Goal: Task Accomplishment & Management: Use online tool/utility

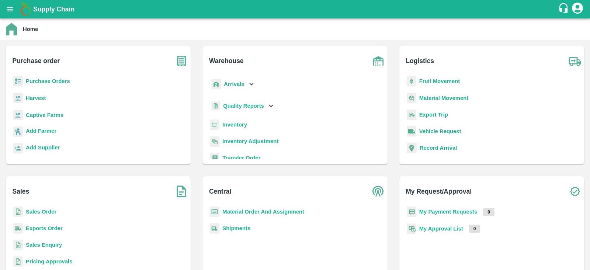
click at [57, 83] on b "Purchase Orders" at bounding box center [48, 81] width 44 height 6
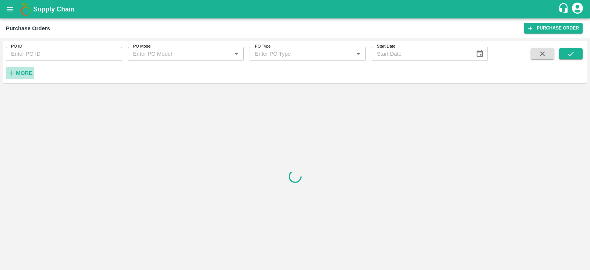
click at [29, 70] on strong "More" at bounding box center [24, 73] width 17 height 6
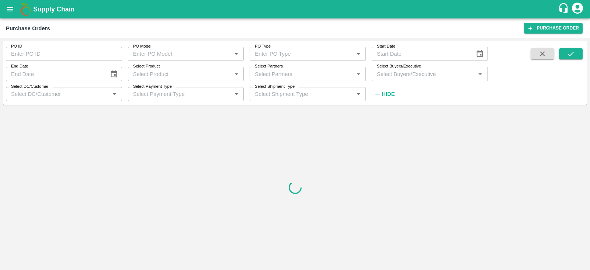
click at [164, 75] on input "Select Product" at bounding box center [179, 74] width 99 height 10
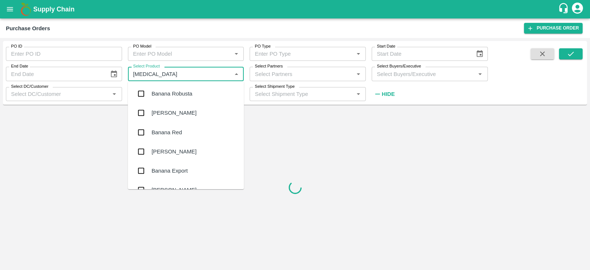
type input "banana"
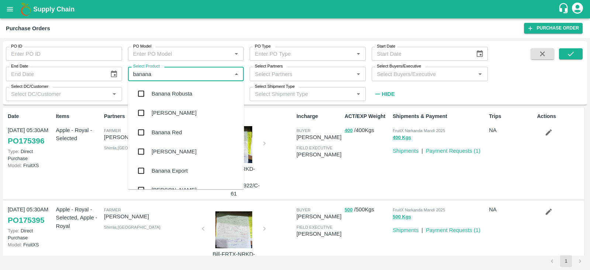
click at [151, 169] on div "Banana Export" at bounding box center [186, 170] width 116 height 19
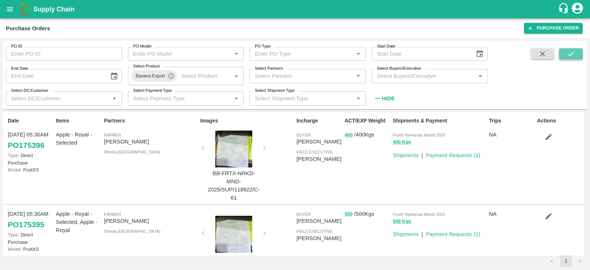
click at [569, 52] on icon "submit" at bounding box center [570, 54] width 8 height 8
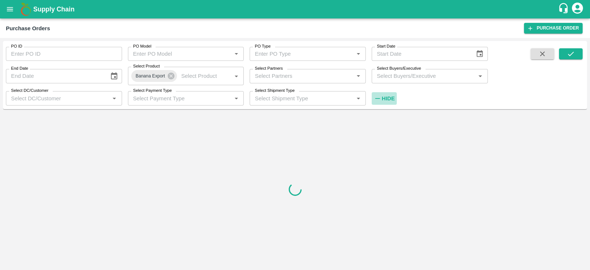
click at [387, 98] on strong "Hide" at bounding box center [387, 98] width 13 height 6
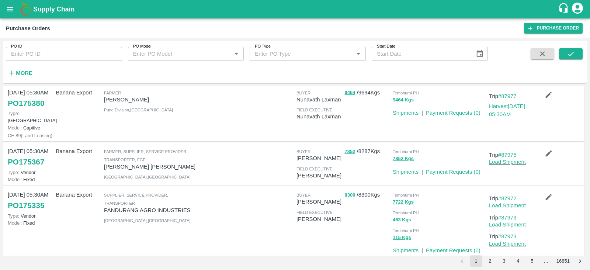
scroll to position [273, 0]
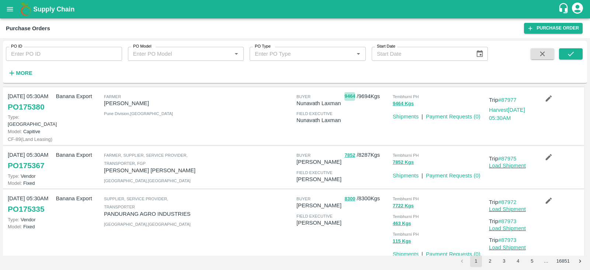
click at [352, 95] on button "9464" at bounding box center [349, 96] width 11 height 8
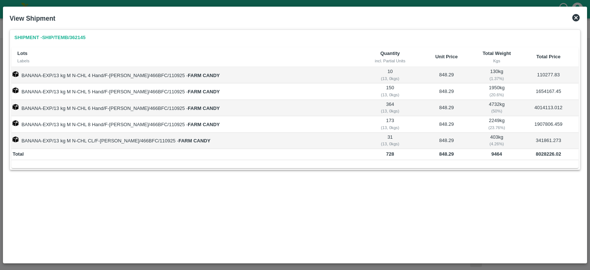
click at [576, 17] on icon at bounding box center [575, 17] width 9 height 9
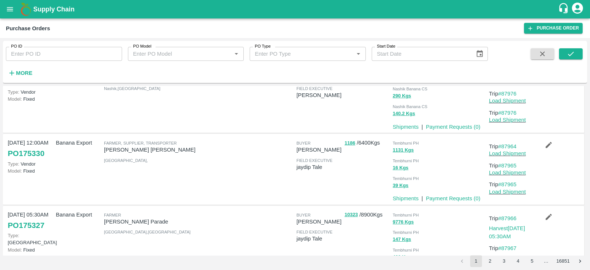
scroll to position [530, 0]
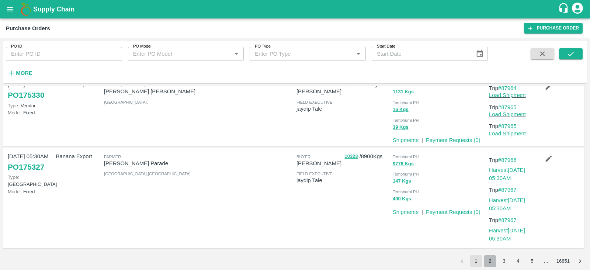
click at [485, 259] on button "2" at bounding box center [490, 261] width 12 height 12
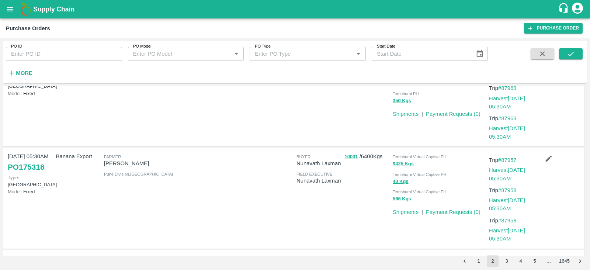
scroll to position [55, 0]
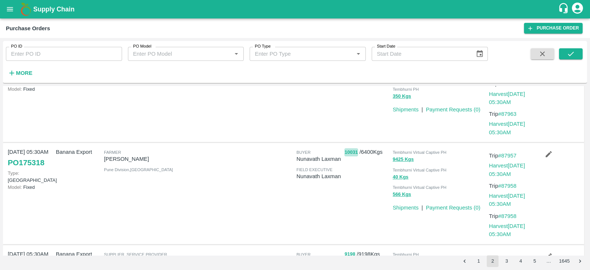
click at [344, 152] on button "10031" at bounding box center [350, 152] width 13 height 8
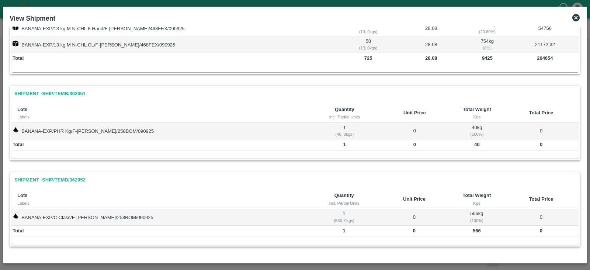
scroll to position [0, 0]
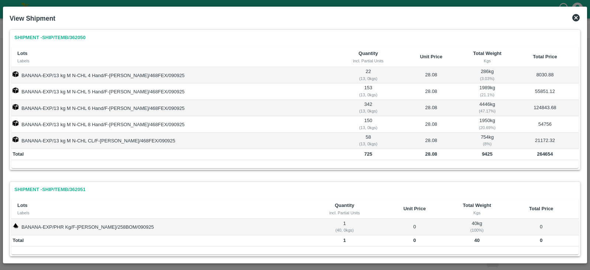
click at [575, 19] on icon at bounding box center [575, 17] width 9 height 9
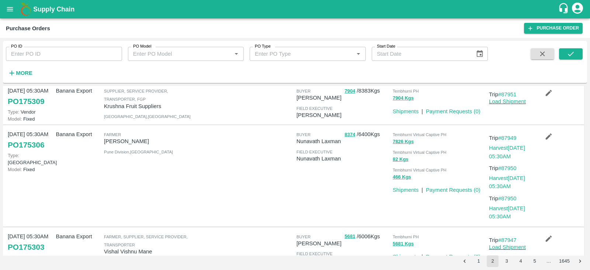
scroll to position [469, 0]
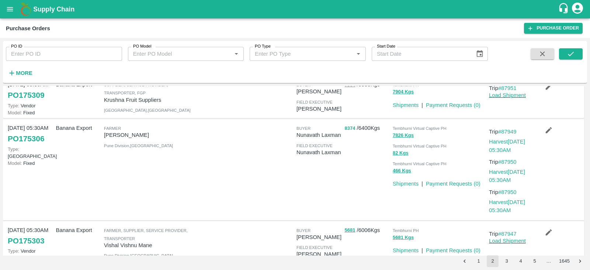
click at [350, 127] on button "8374" at bounding box center [349, 128] width 11 height 8
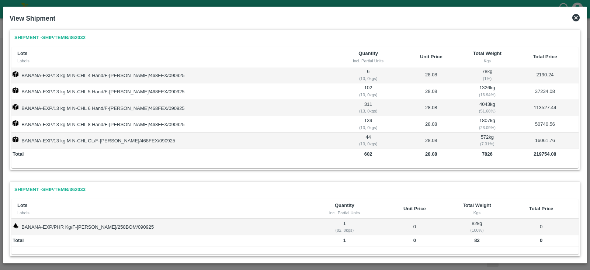
click at [577, 17] on icon at bounding box center [575, 17] width 9 height 9
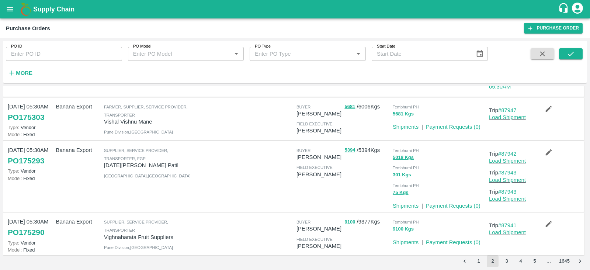
scroll to position [599, 0]
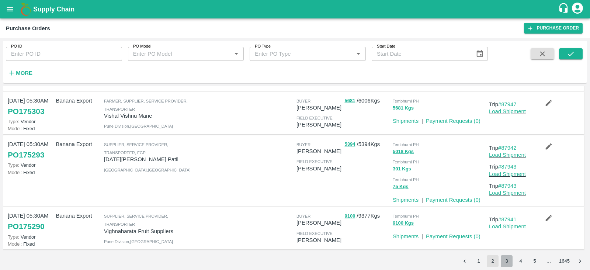
click at [505, 261] on button "3" at bounding box center [506, 261] width 12 height 12
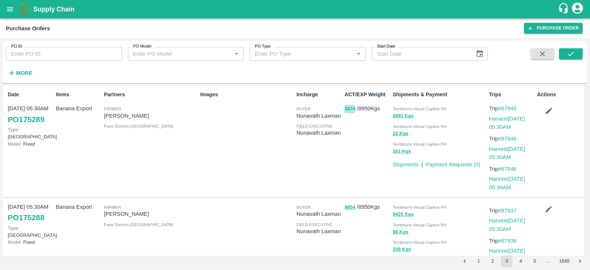
click at [347, 109] on button "2874" at bounding box center [349, 109] width 11 height 8
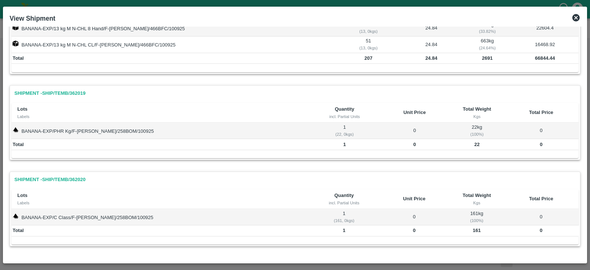
scroll to position [0, 0]
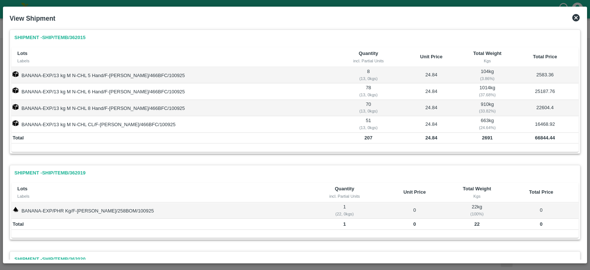
click at [575, 18] on icon at bounding box center [575, 17] width 9 height 9
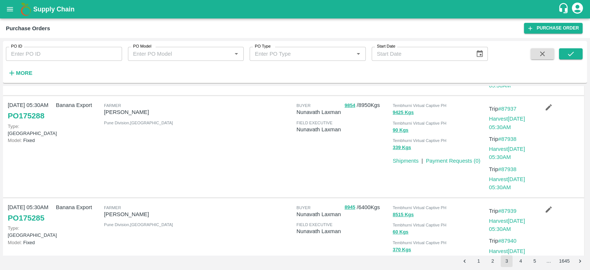
scroll to position [102, 0]
click at [350, 104] on button "9854" at bounding box center [349, 105] width 11 height 8
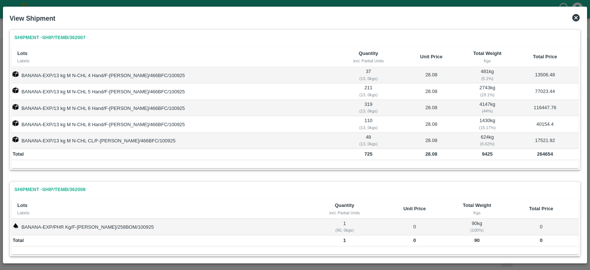
click at [575, 18] on icon at bounding box center [575, 17] width 7 height 7
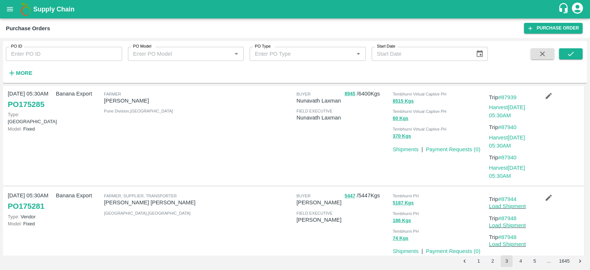
scroll to position [216, 0]
click at [347, 94] on button "8945" at bounding box center [349, 93] width 11 height 8
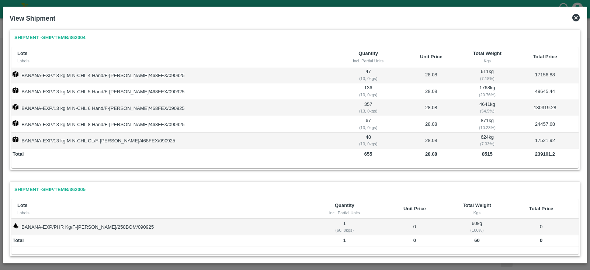
click at [574, 19] on icon at bounding box center [575, 17] width 9 height 9
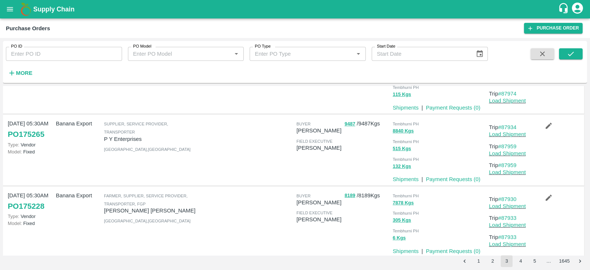
scroll to position [569, 0]
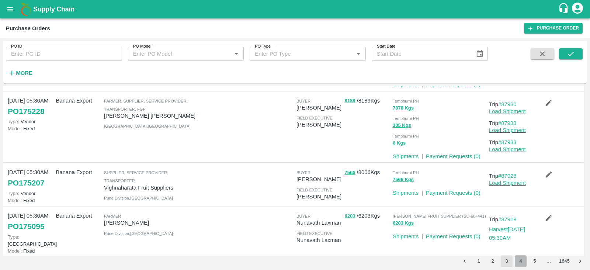
click at [520, 262] on button "4" at bounding box center [520, 261] width 12 height 12
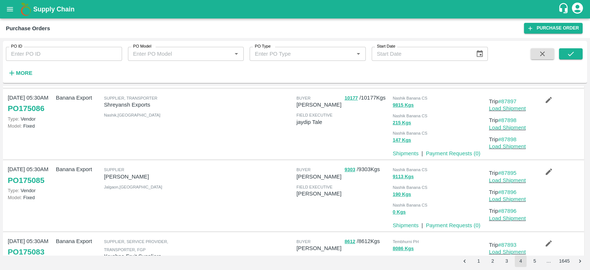
scroll to position [566, 0]
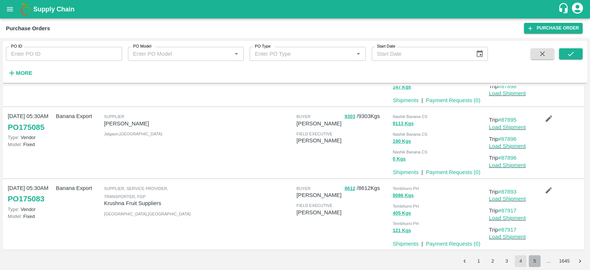
click at [534, 263] on button "5" at bounding box center [534, 261] width 12 height 12
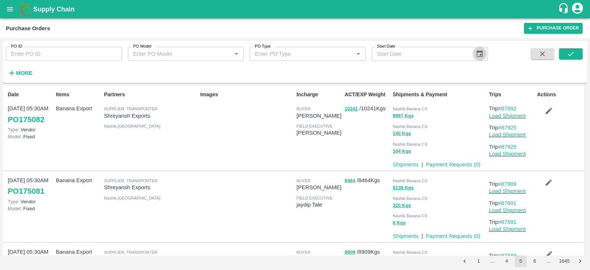
click at [479, 53] on icon "Choose date" at bounding box center [479, 54] width 8 height 8
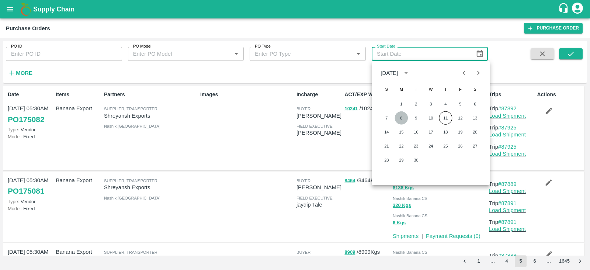
click at [401, 115] on button "8" at bounding box center [400, 117] width 13 height 13
type input "[DATE]"
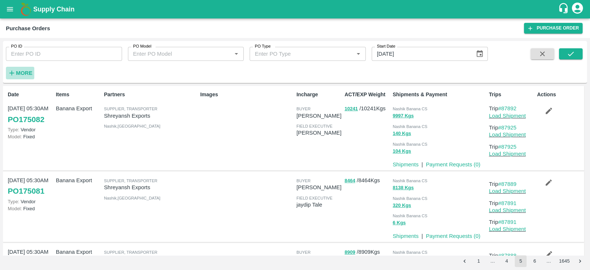
click at [25, 73] on strong "More" at bounding box center [24, 73] width 17 height 6
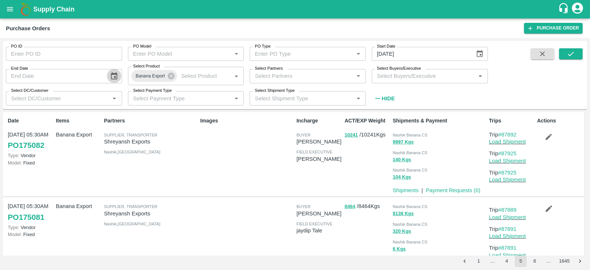
click at [118, 74] on icon "Choose date" at bounding box center [114, 76] width 8 height 8
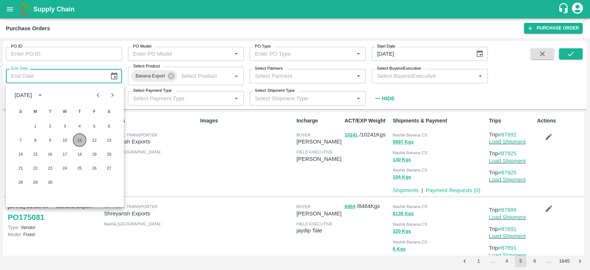
click at [83, 139] on button "11" at bounding box center [79, 139] width 13 height 13
type input "[DATE]"
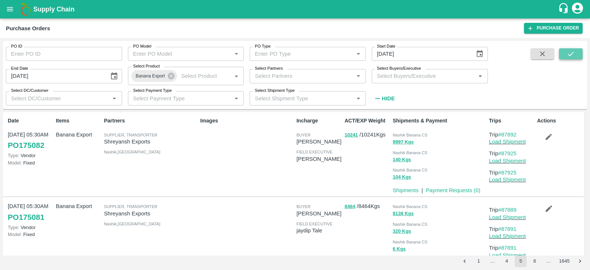
click at [568, 55] on icon "submit" at bounding box center [570, 54] width 6 height 4
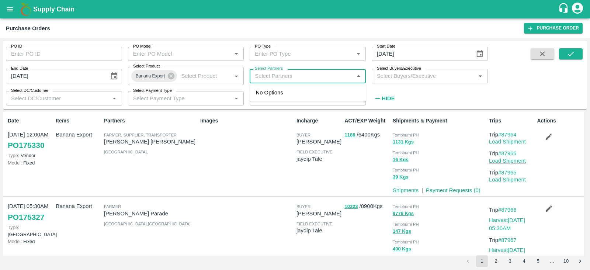
click at [297, 76] on input "Select Partners" at bounding box center [301, 76] width 99 height 10
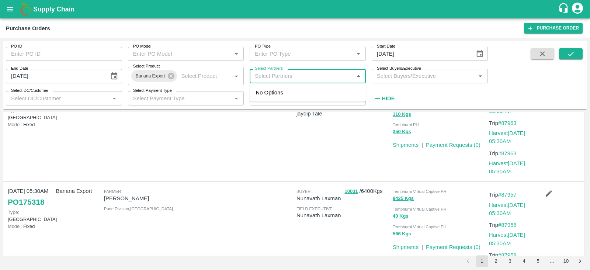
scroll to position [249, 0]
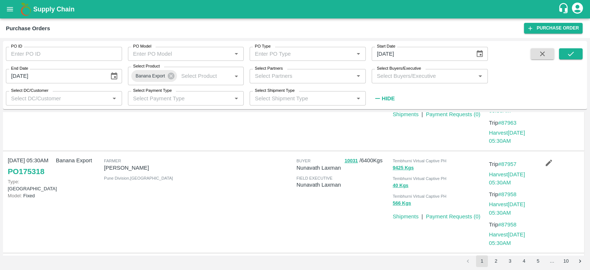
drag, startPoint x: 168, startPoint y: 170, endPoint x: 105, endPoint y: 168, distance: 62.7
click at [105, 168] on p "[PERSON_NAME]" at bounding box center [150, 168] width 93 height 8
copy p "[PERSON_NAME]"
click at [285, 77] on input "Select Partners" at bounding box center [301, 76] width 99 height 10
paste input "[PERSON_NAME]"
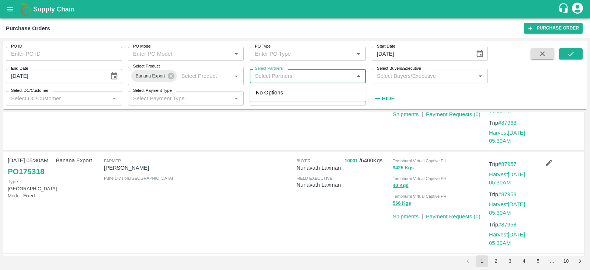
type input "[PERSON_NAME]"
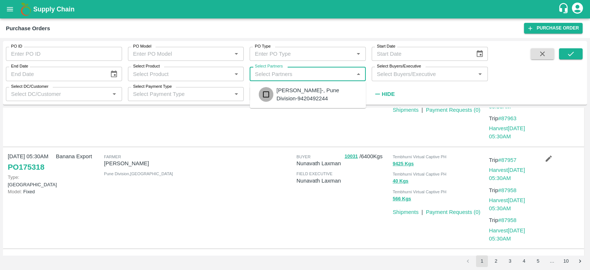
click at [270, 91] on input "checkbox" at bounding box center [266, 94] width 15 height 15
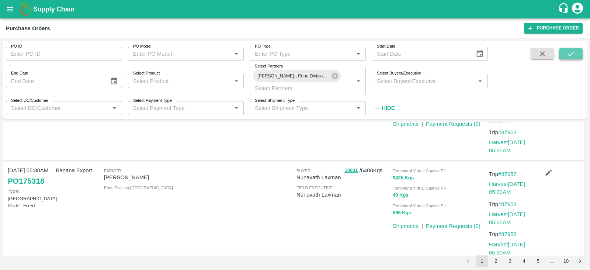
click at [573, 48] on button "submit" at bounding box center [571, 53] width 24 height 11
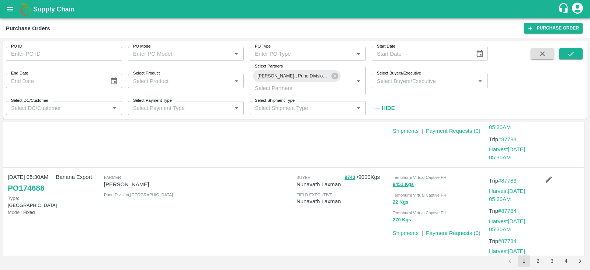
scroll to position [862, 0]
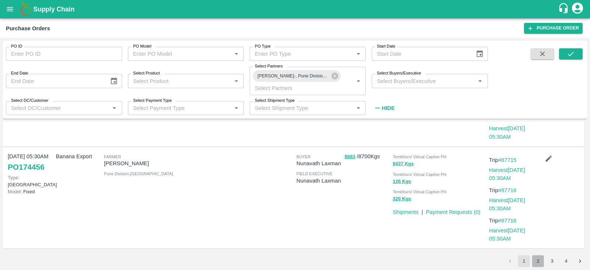
click at [539, 261] on button "2" at bounding box center [538, 261] width 12 height 12
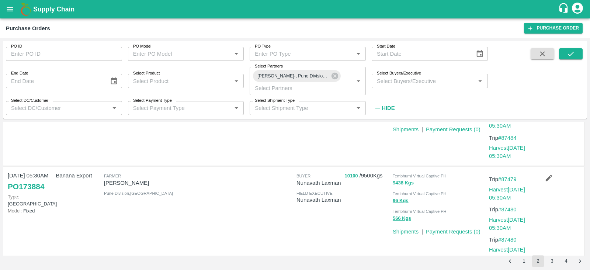
scroll to position [901, 0]
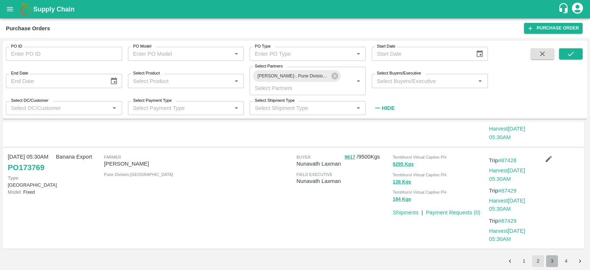
click at [552, 256] on button "3" at bounding box center [552, 261] width 12 height 12
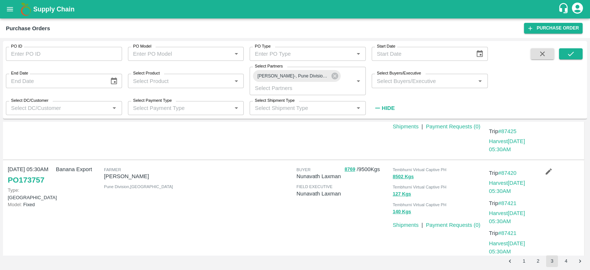
scroll to position [0, 0]
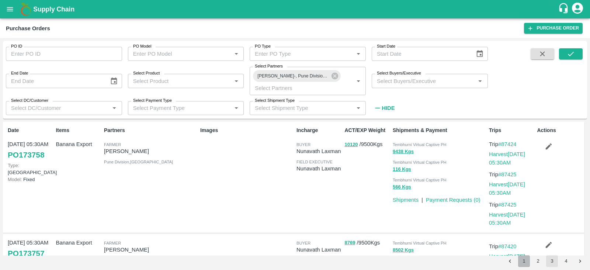
click at [520, 263] on button "1" at bounding box center [524, 261] width 12 height 12
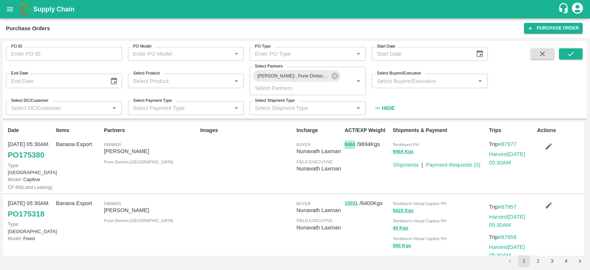
click at [349, 143] on button "9464" at bounding box center [349, 144] width 11 height 8
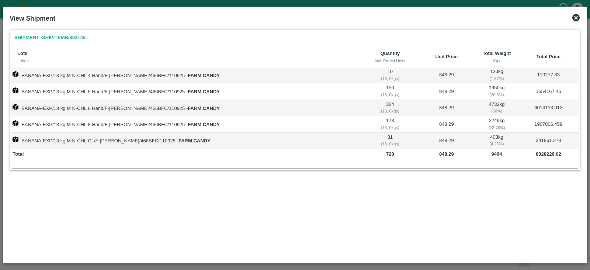
click at [577, 17] on icon at bounding box center [575, 17] width 7 height 7
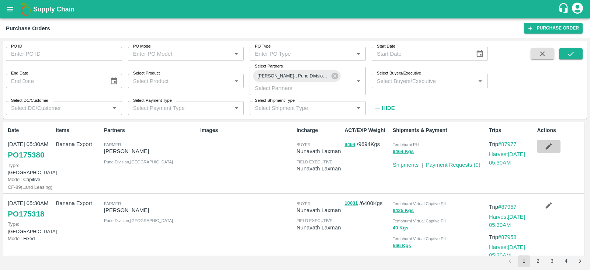
click at [549, 148] on icon "button" at bounding box center [548, 146] width 8 height 8
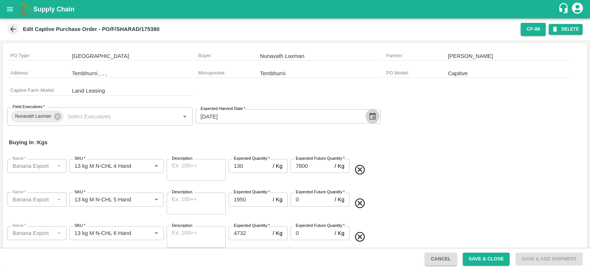
click at [370, 117] on icon "Choose date, selected date is Sep 11, 2025" at bounding box center [372, 116] width 8 height 8
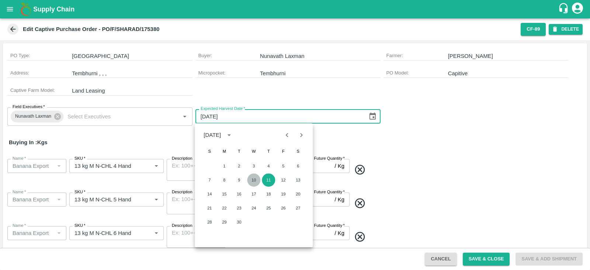
click at [255, 182] on button "10" at bounding box center [253, 179] width 13 height 13
type input "[DATE]"
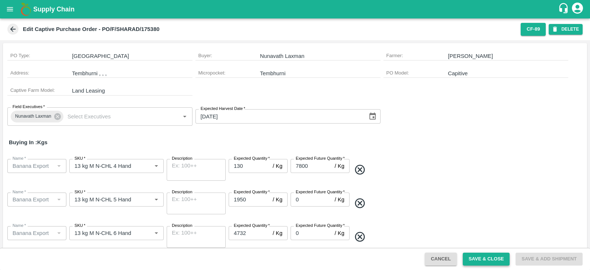
click at [479, 258] on button "Save & Close" at bounding box center [485, 258] width 47 height 13
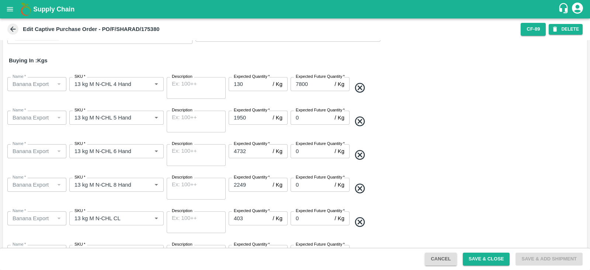
scroll to position [109, 0]
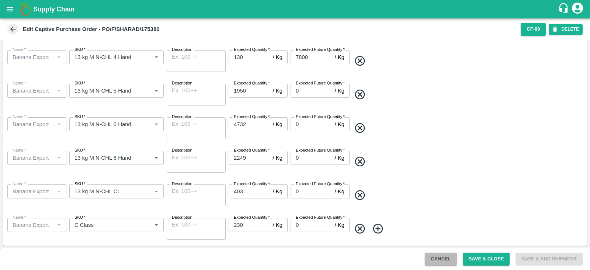
click at [436, 257] on button "Cancel" at bounding box center [440, 258] width 32 height 13
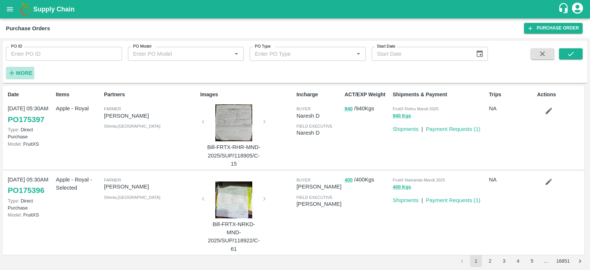
click at [20, 69] on h6 "More" at bounding box center [24, 73] width 17 height 10
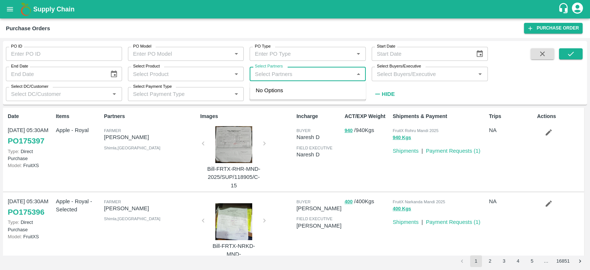
click at [291, 72] on input "Select Partners" at bounding box center [301, 74] width 99 height 10
paste input "[DATE]: 3 vehicles [DATE]: 2+1 Vehicles"
type input "9"
click at [207, 73] on input "Select Product" at bounding box center [179, 74] width 99 height 10
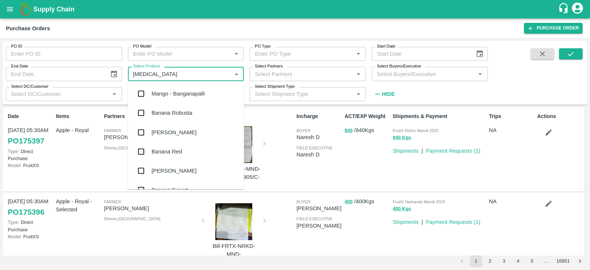
type input "banana"
click at [153, 170] on div "Banana Export" at bounding box center [169, 171] width 36 height 8
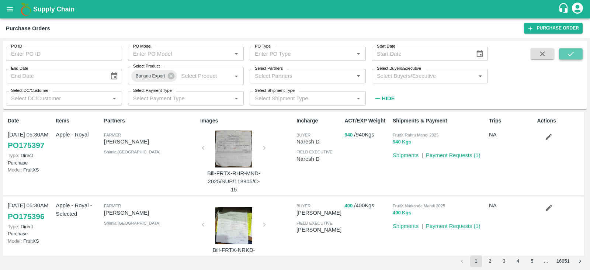
click at [570, 55] on icon "submit" at bounding box center [570, 54] width 6 height 4
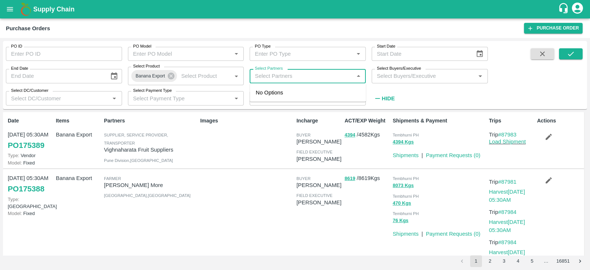
click at [302, 79] on input "Select Partners" at bounding box center [301, 76] width 99 height 10
type input "[PERSON_NAME]"
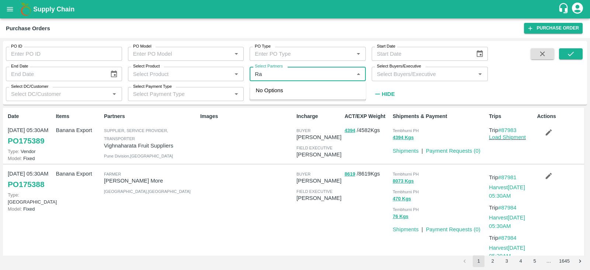
type input "R"
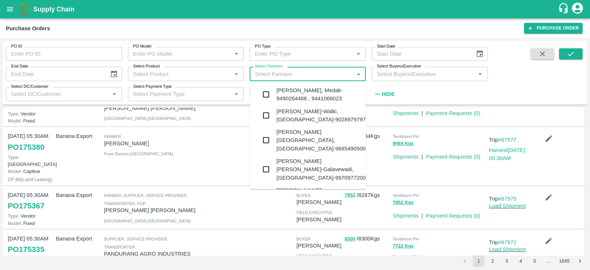
scroll to position [255, 0]
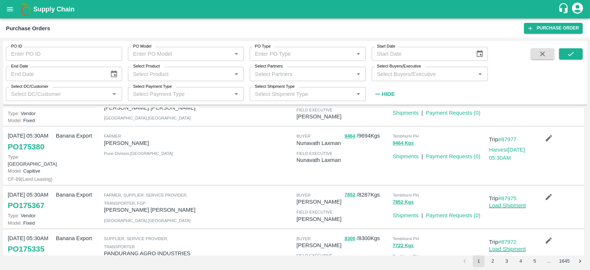
drag, startPoint x: 165, startPoint y: 140, endPoint x: 105, endPoint y: 140, distance: 60.4
click at [105, 140] on p "[PERSON_NAME]" at bounding box center [150, 143] width 93 height 8
copy p "[PERSON_NAME]"
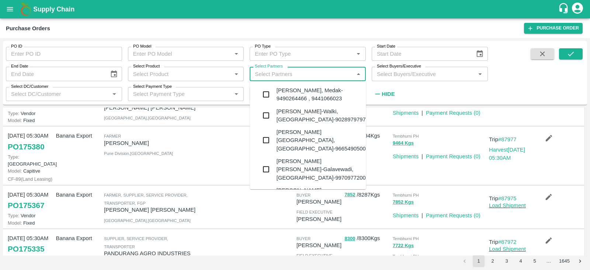
click at [295, 76] on input "Select Partners" at bounding box center [301, 74] width 99 height 10
paste input "[PERSON_NAME]"
type input "[PERSON_NAME]"
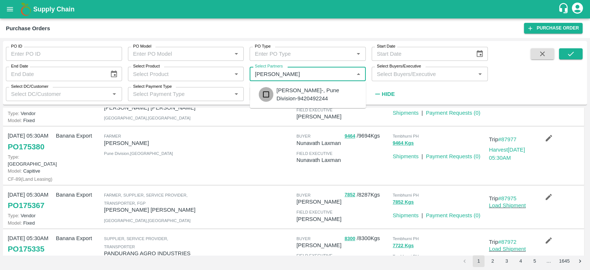
click at [266, 92] on input "checkbox" at bounding box center [266, 94] width 15 height 15
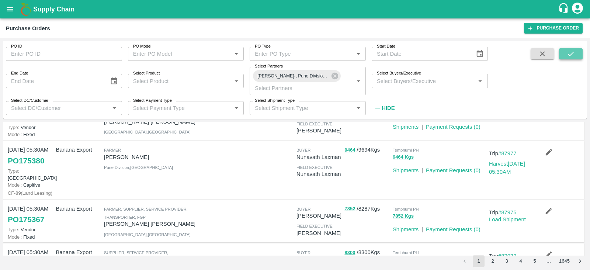
click at [567, 55] on icon "submit" at bounding box center [570, 54] width 8 height 8
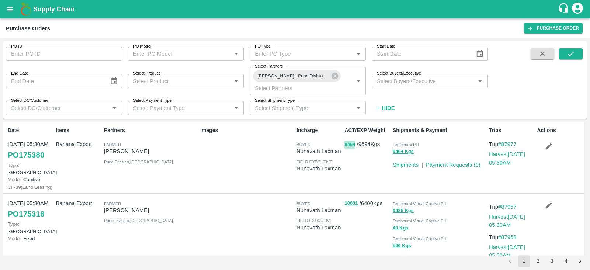
click at [347, 141] on button "9464" at bounding box center [349, 144] width 11 height 8
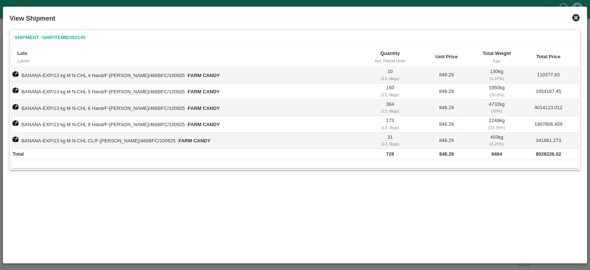
click at [577, 17] on icon at bounding box center [575, 17] width 7 height 7
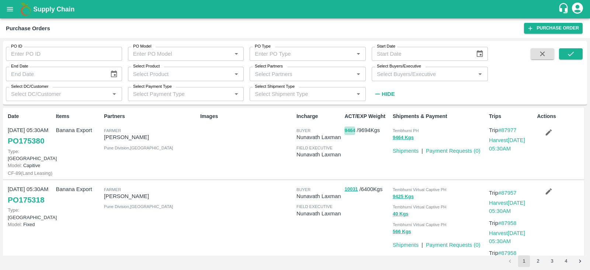
click at [350, 132] on button "9464" at bounding box center [349, 130] width 11 height 8
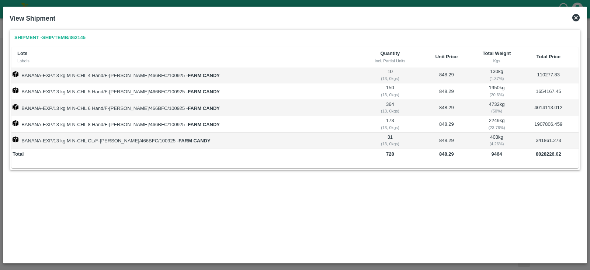
click at [576, 19] on icon at bounding box center [575, 17] width 7 height 7
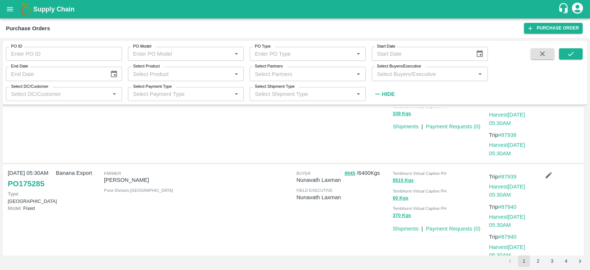
scroll to position [423, 0]
click at [349, 173] on button "8945" at bounding box center [349, 173] width 11 height 8
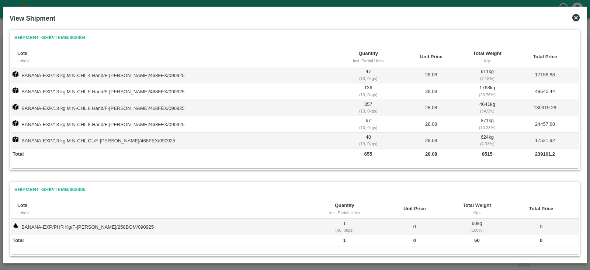
click at [576, 17] on icon at bounding box center [575, 17] width 9 height 9
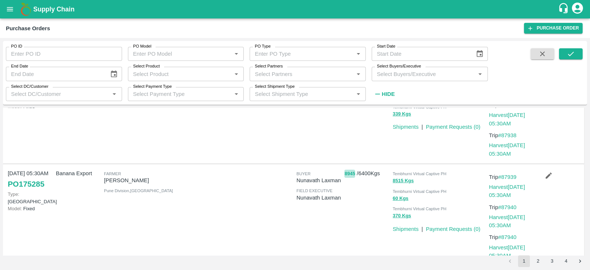
click at [347, 174] on button "8945" at bounding box center [349, 173] width 11 height 8
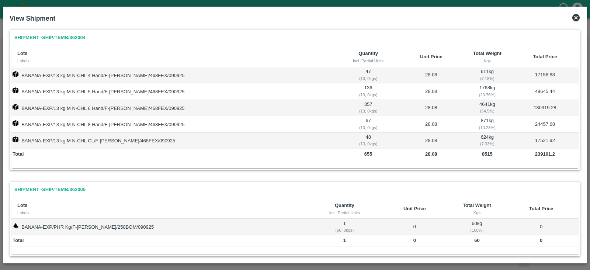
click at [575, 19] on icon at bounding box center [575, 17] width 9 height 9
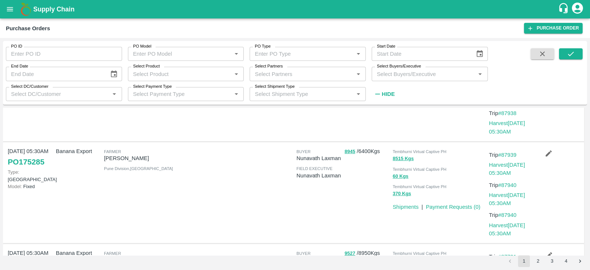
scroll to position [447, 0]
click at [508, 152] on link "#87939" at bounding box center [507, 154] width 18 height 6
click at [505, 164] on link "Harvest [DATE] 05:30AM" at bounding box center [507, 168] width 36 height 14
click at [513, 195] on link "Harvest [DATE] 05:30AM" at bounding box center [507, 198] width 36 height 14
click at [510, 223] on link "Harvest [DATE] 05:30AM" at bounding box center [507, 228] width 36 height 14
